Goal: Task Accomplishment & Management: Manage account settings

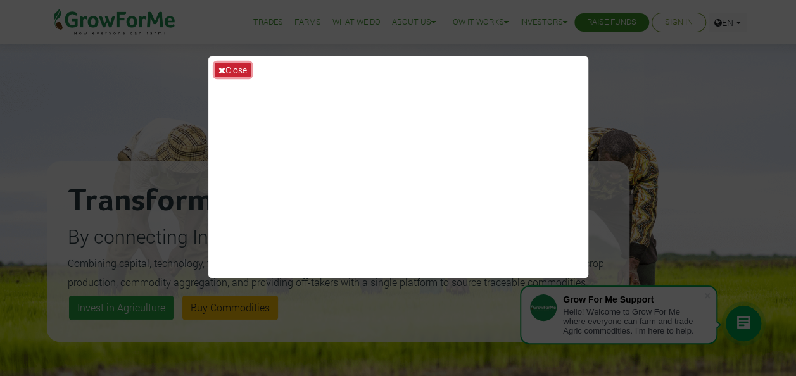
click at [241, 67] on button "Close" at bounding box center [233, 70] width 36 height 15
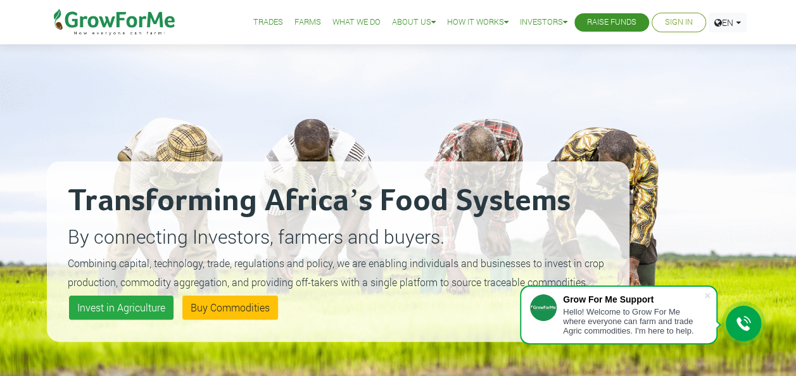
click at [663, 34] on ul "Trades Farms What We Do About Us Traction Our Vision Our Team Our Board Our Adv…" at bounding box center [484, 22] width 523 height 44
click at [665, 27] on link "Sign In" at bounding box center [679, 22] width 28 height 13
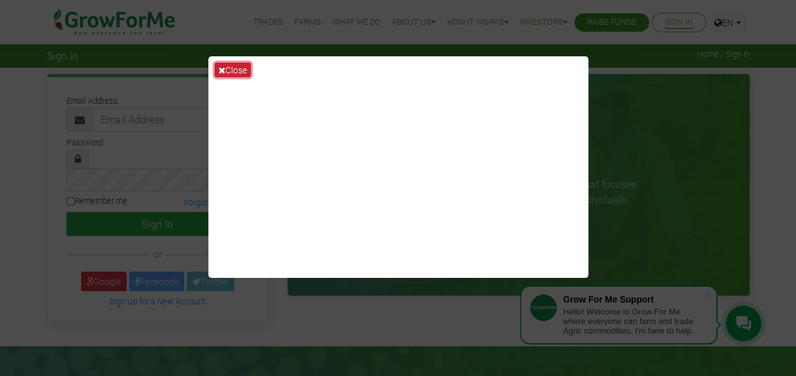
click at [239, 68] on button "Close" at bounding box center [233, 70] width 36 height 15
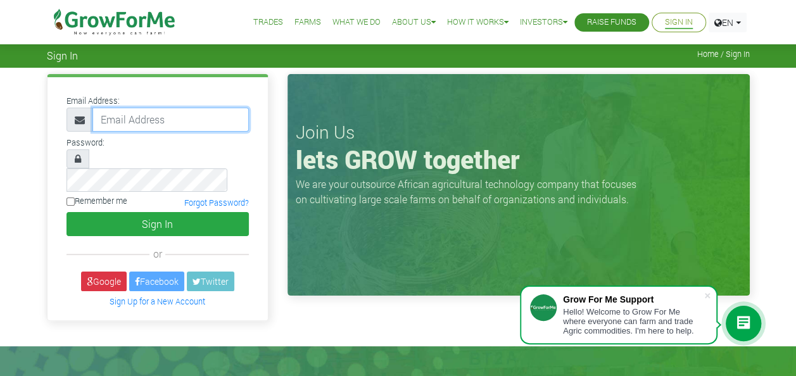
click at [129, 122] on input "email" at bounding box center [170, 120] width 156 height 24
click at [201, 122] on input "233592777139@growfoeme.com" at bounding box center [170, 120] width 156 height 24
type input "233592777139@growforme.com"
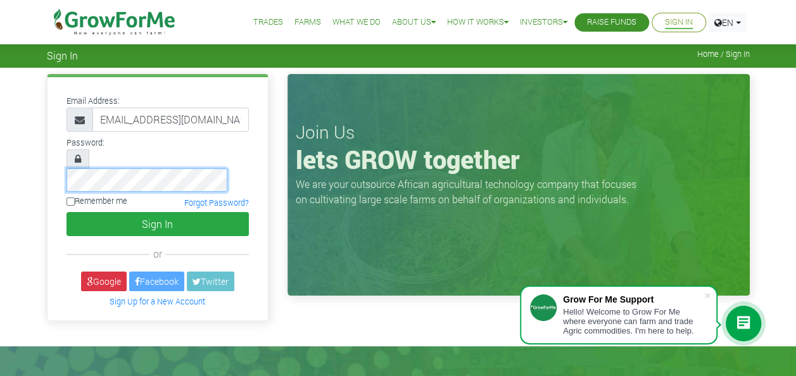
scroll to position [0, 0]
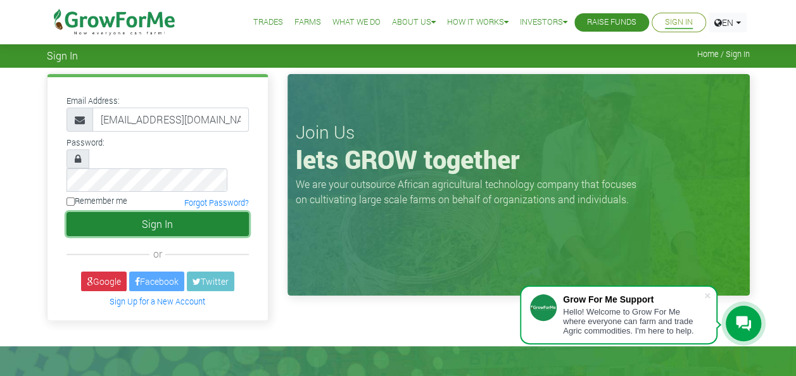
click at [151, 212] on button "Sign In" at bounding box center [157, 224] width 182 height 24
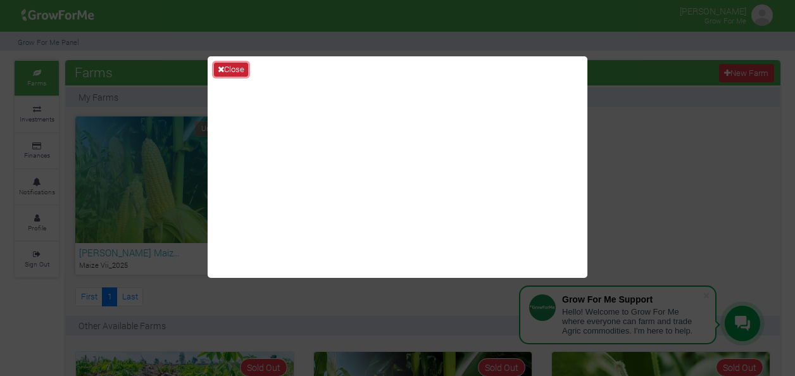
click at [230, 63] on button "Close" at bounding box center [231, 70] width 34 height 14
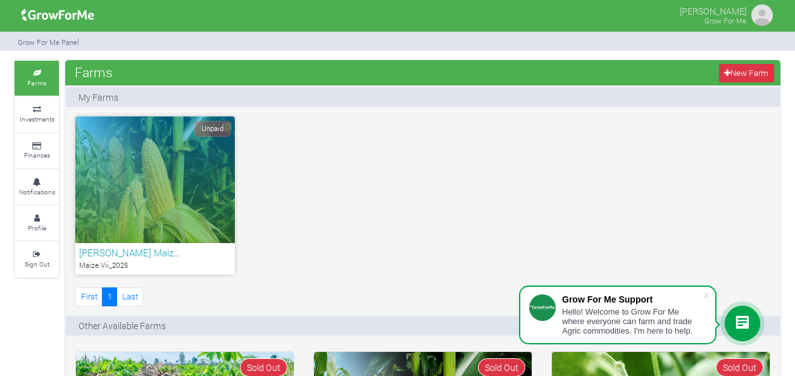
click at [215, 134] on span "Unpaid" at bounding box center [212, 129] width 36 height 16
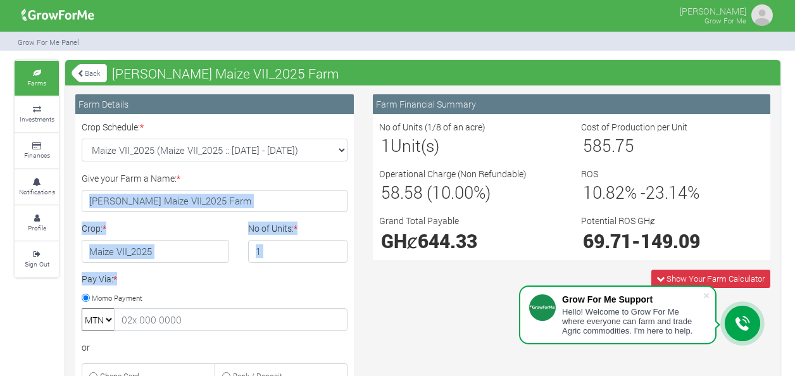
drag, startPoint x: 251, startPoint y: 278, endPoint x: 272, endPoint y: 187, distance: 94.3
click at [272, 187] on div "Crop Schedule: * × * Crop: * * 1 *" at bounding box center [214, 368] width 285 height 496
click at [39, 106] on icon at bounding box center [37, 109] width 38 height 6
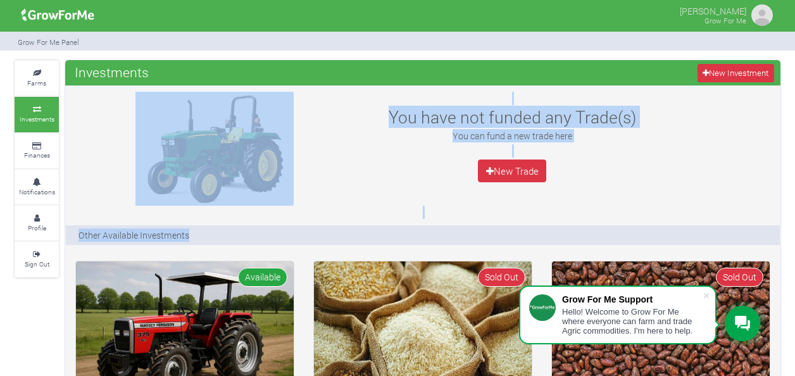
drag, startPoint x: 189, startPoint y: 241, endPoint x: 193, endPoint y: 192, distance: 48.3
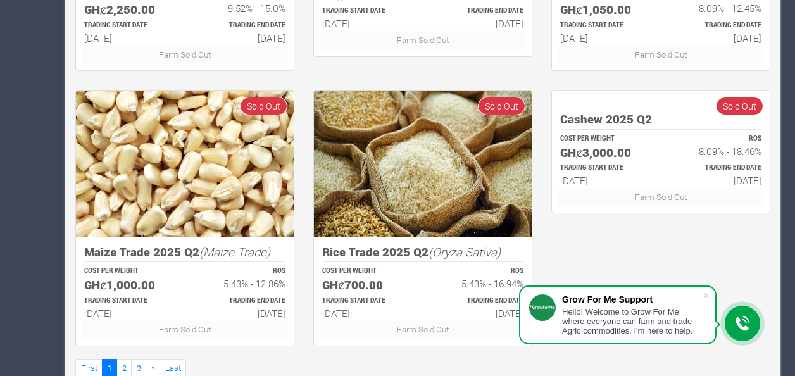
scroll to position [777, 0]
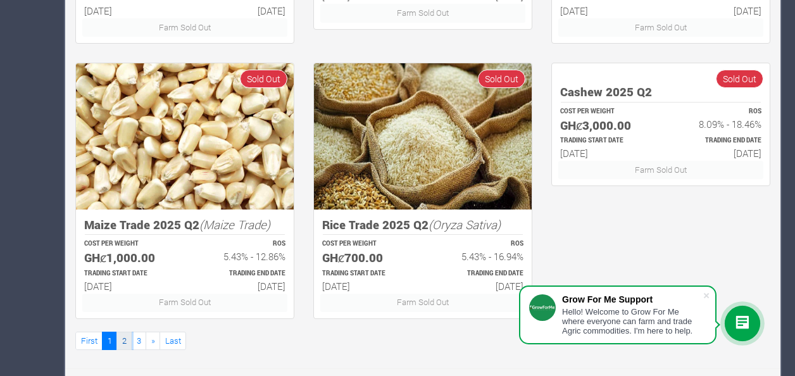
click at [120, 346] on link "2" at bounding box center [123, 341] width 15 height 18
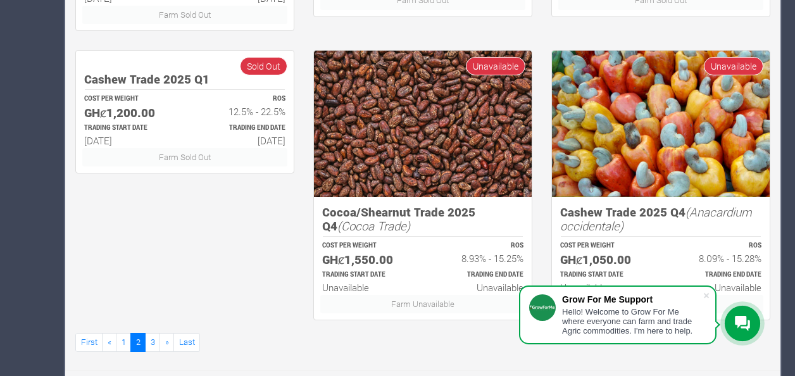
scroll to position [791, 0]
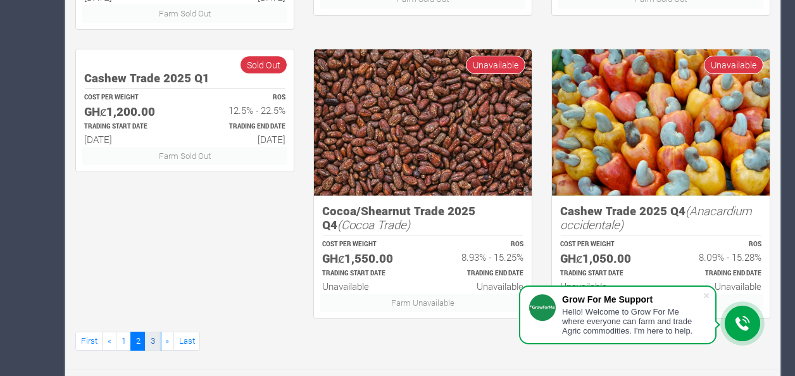
click at [155, 338] on link "3" at bounding box center [152, 341] width 15 height 18
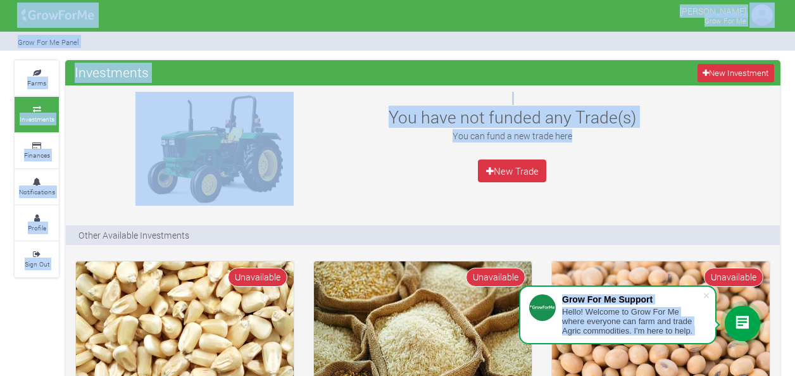
drag, startPoint x: 794, startPoint y: 127, endPoint x: 800, endPoint y: 155, distance: 28.4
click at [794, 155] on html "Grow For Me Support Hello! Welcome to Grow For Me where everyone can farm and t…" at bounding box center [397, 188] width 795 height 376
click at [41, 148] on link "Finances" at bounding box center [37, 151] width 44 height 35
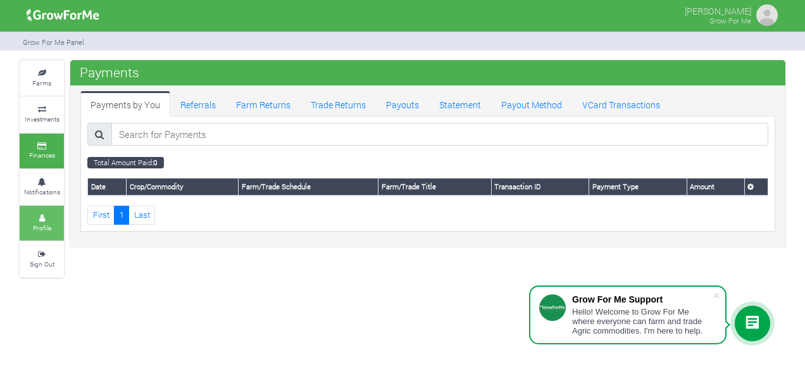
click at [42, 238] on link "Profile" at bounding box center [42, 223] width 44 height 35
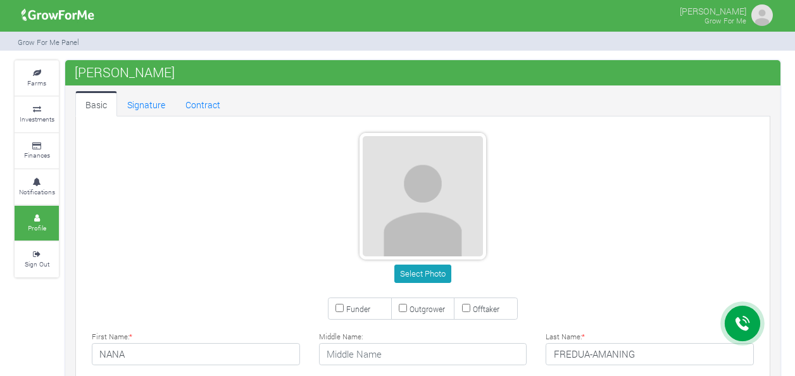
type input "59 277 7139"
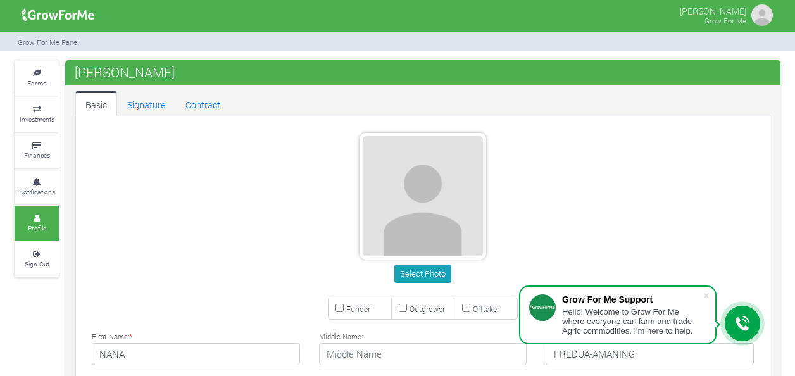
click at [314, 278] on div "Select Photo" at bounding box center [422, 274] width 681 height 18
click at [32, 71] on icon at bounding box center [37, 73] width 38 height 6
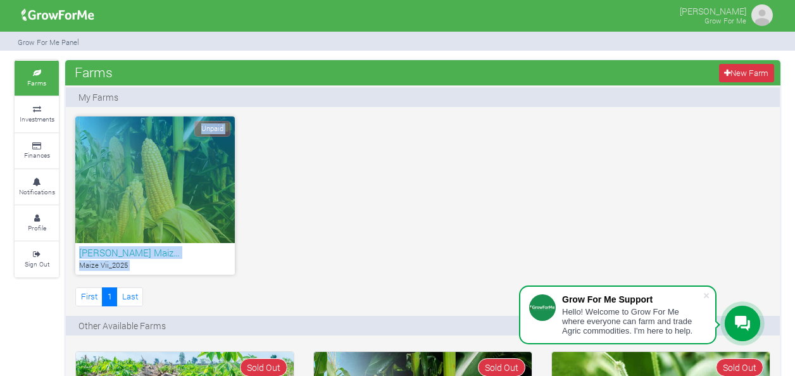
drag, startPoint x: 211, startPoint y: 306, endPoint x: 208, endPoint y: 166, distance: 139.9
click at [208, 166] on div "Unpaid [PERSON_NAME]… Maize Vii_2025 First 1 Last" at bounding box center [423, 212] width 714 height 192
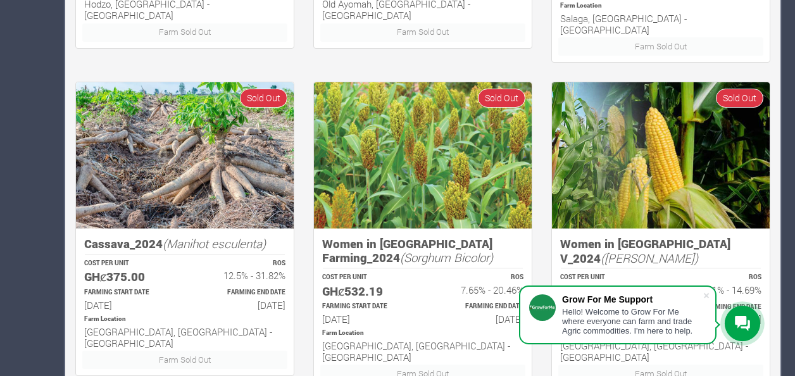
scroll to position [960, 0]
